Goal: Obtain resource: Download file/media

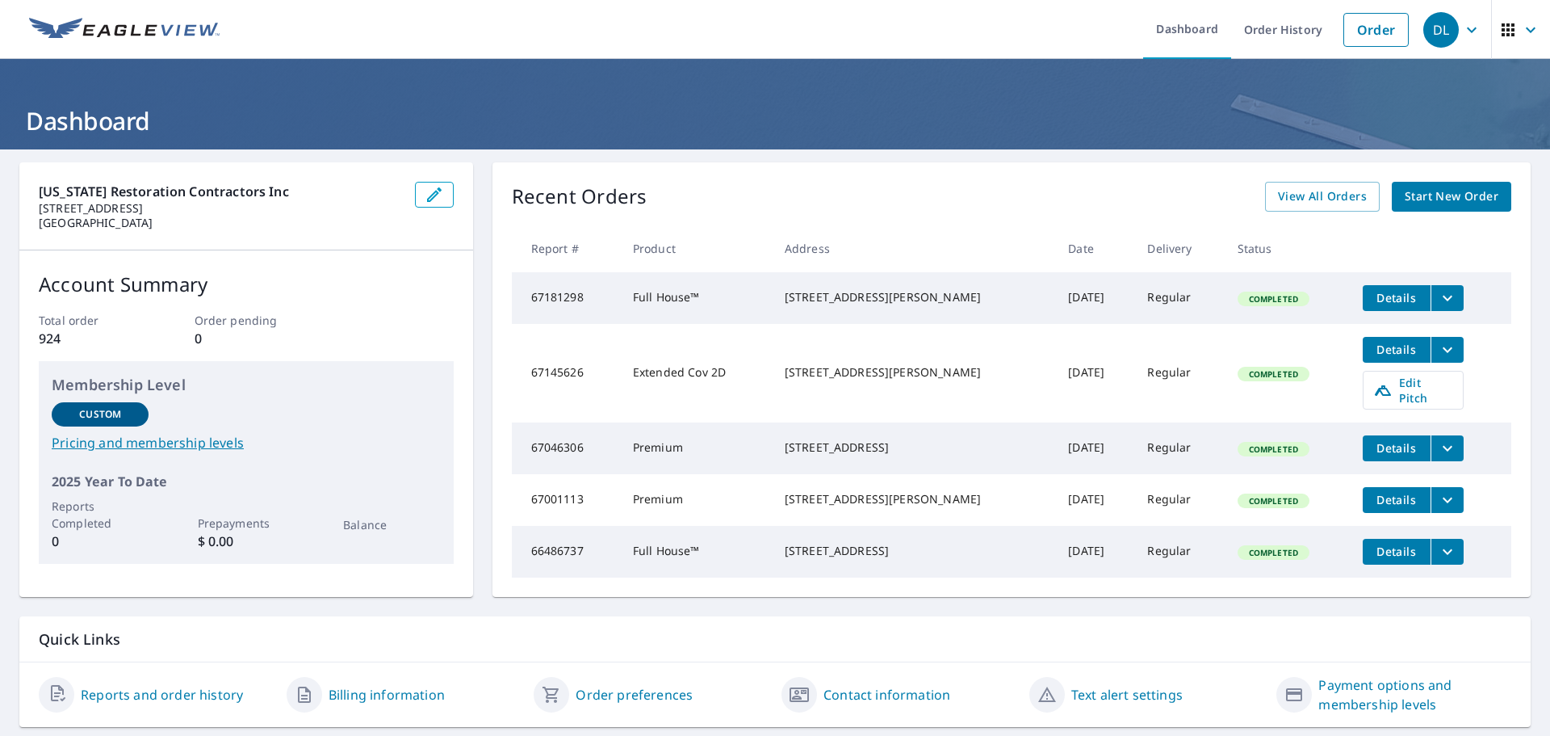
click at [1373, 497] on span "Details" at bounding box center [1397, 499] width 48 height 15
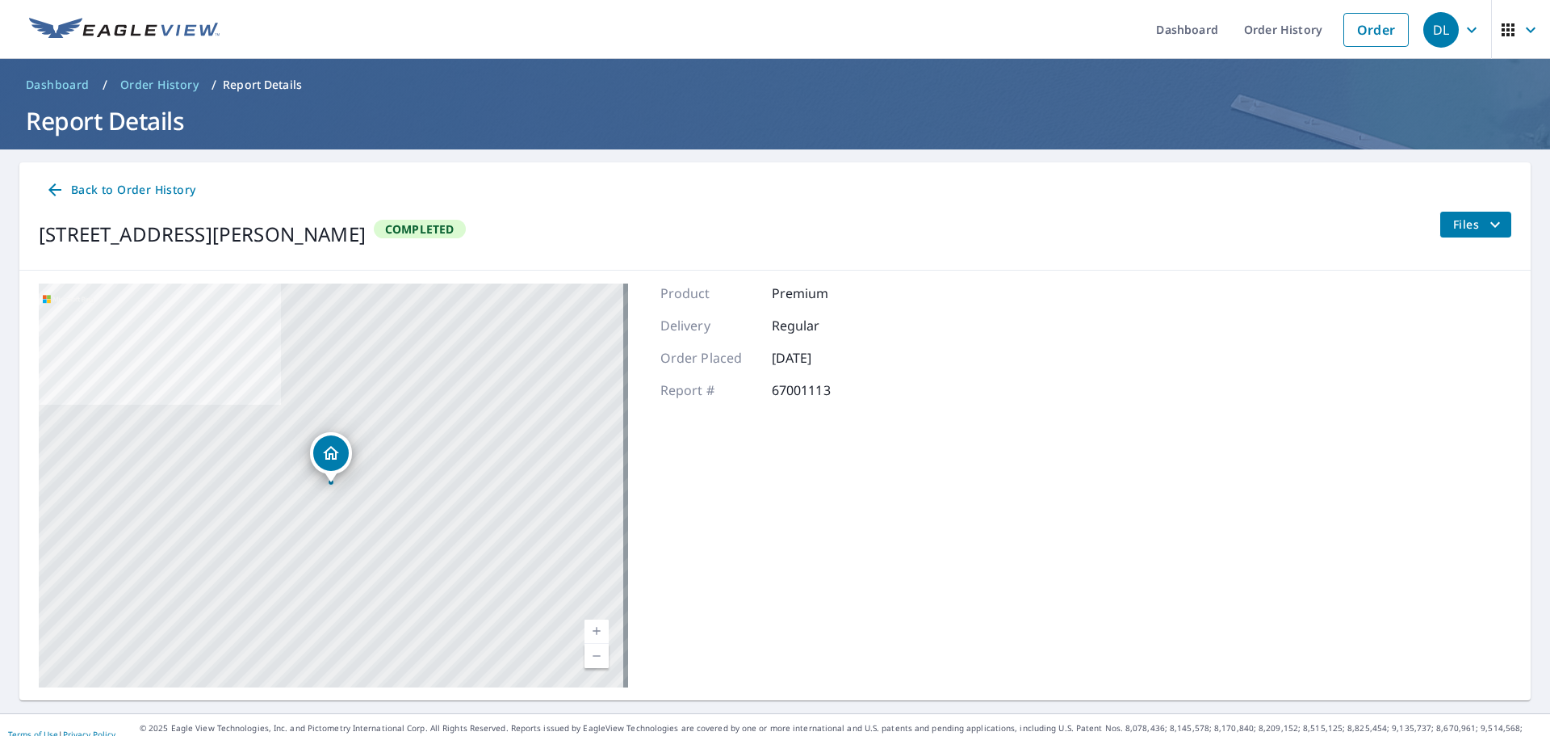
click at [107, 173] on div "Back to Order History [STREET_ADDRESS][PERSON_NAME] Completed Files" at bounding box center [774, 216] width 1511 height 108
click at [109, 182] on span "Back to Order History" at bounding box center [120, 190] width 150 height 20
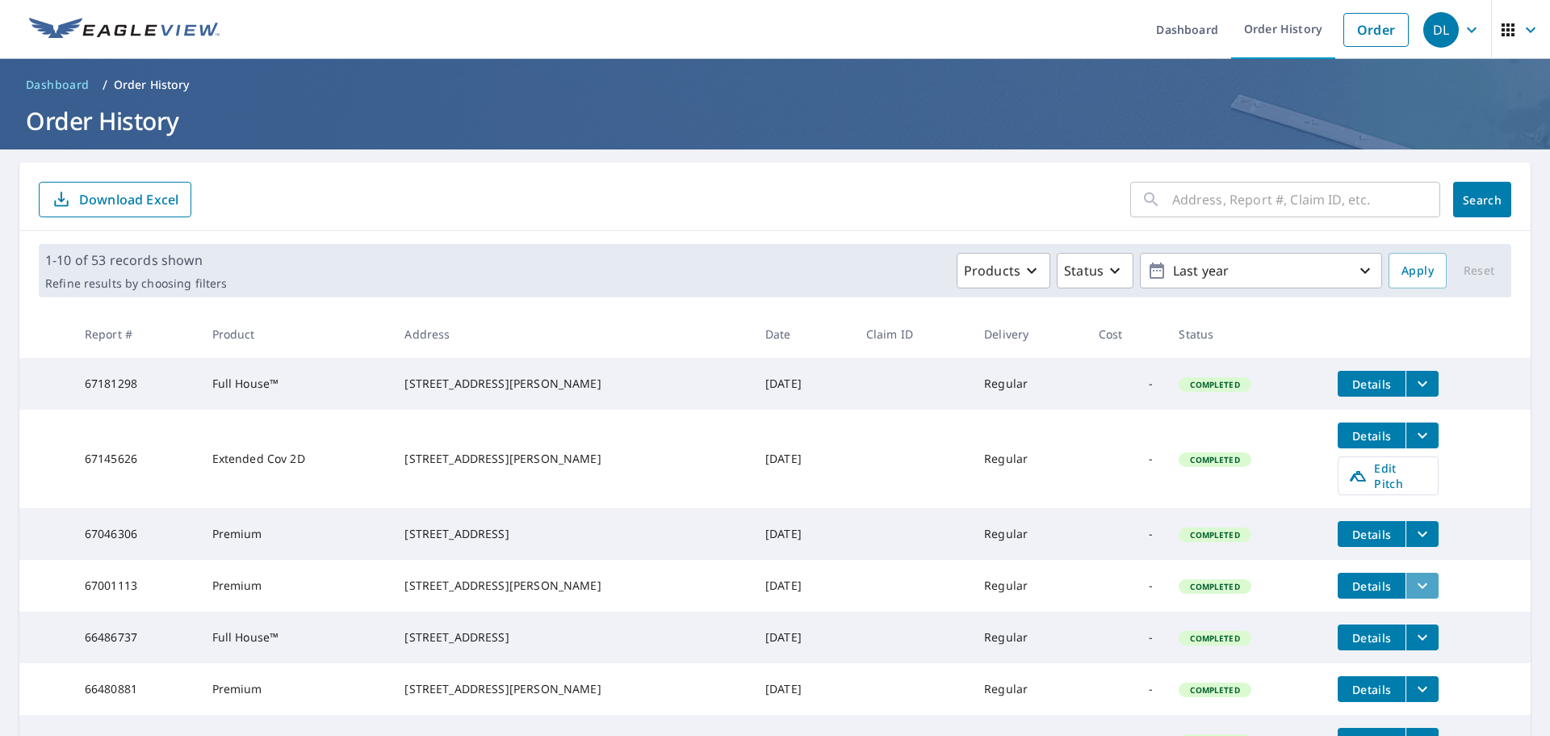
click at [1413, 588] on icon "filesDropdownBtn-67001113" at bounding box center [1422, 585] width 19 height 19
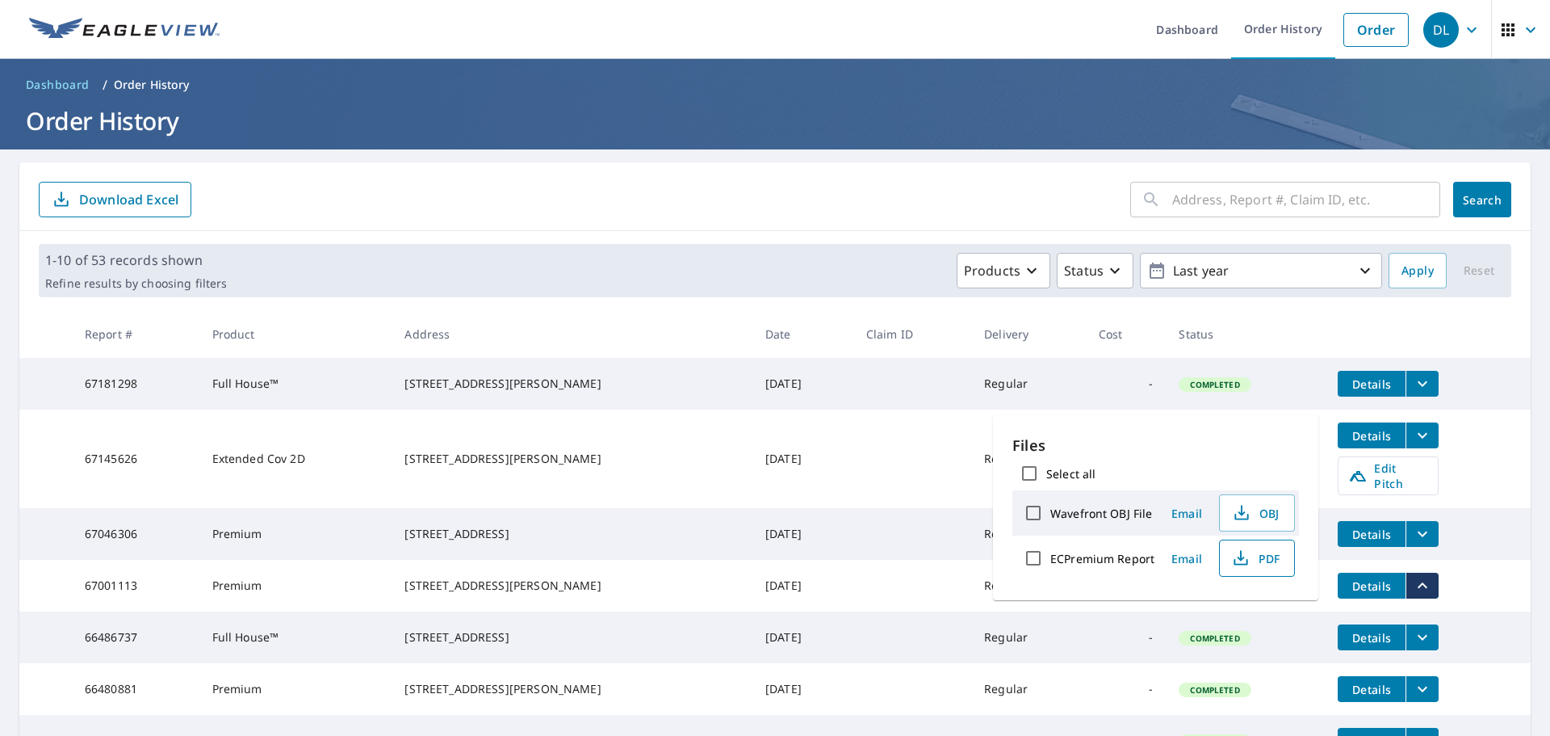
click at [1244, 559] on icon "button" at bounding box center [1240, 557] width 19 height 19
